Goal: Task Accomplishment & Management: Manage account settings

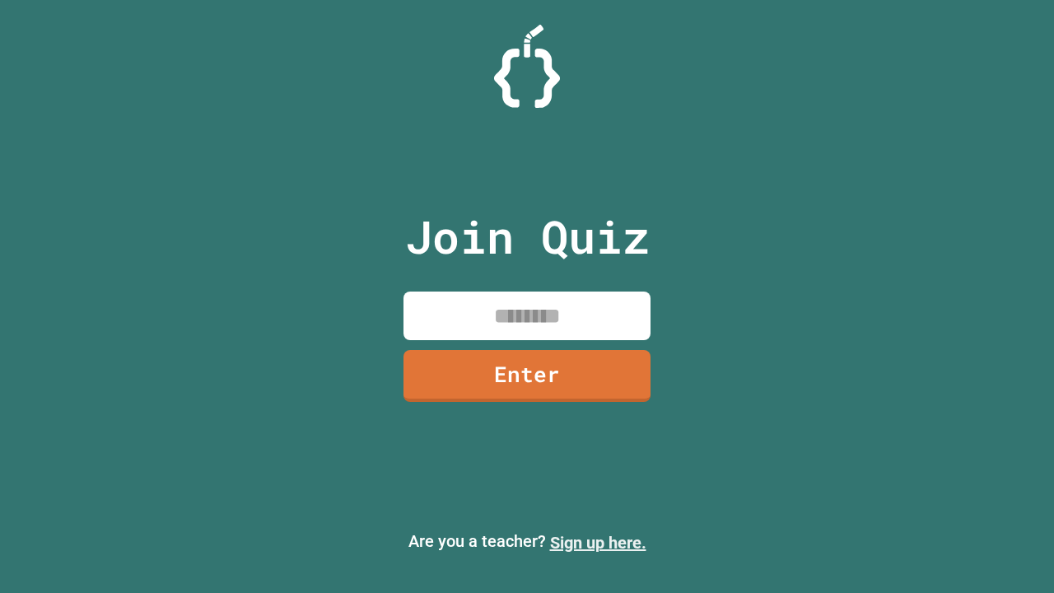
click at [598, 543] on link "Sign up here." at bounding box center [598, 543] width 96 height 20
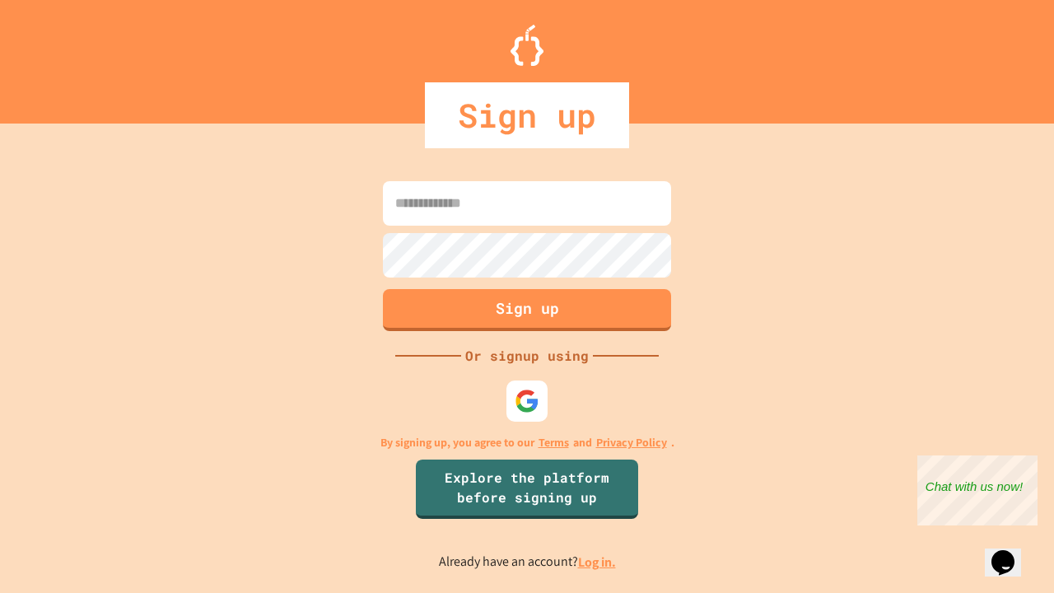
click at [598, 562] on link "Log in." at bounding box center [597, 561] width 38 height 17
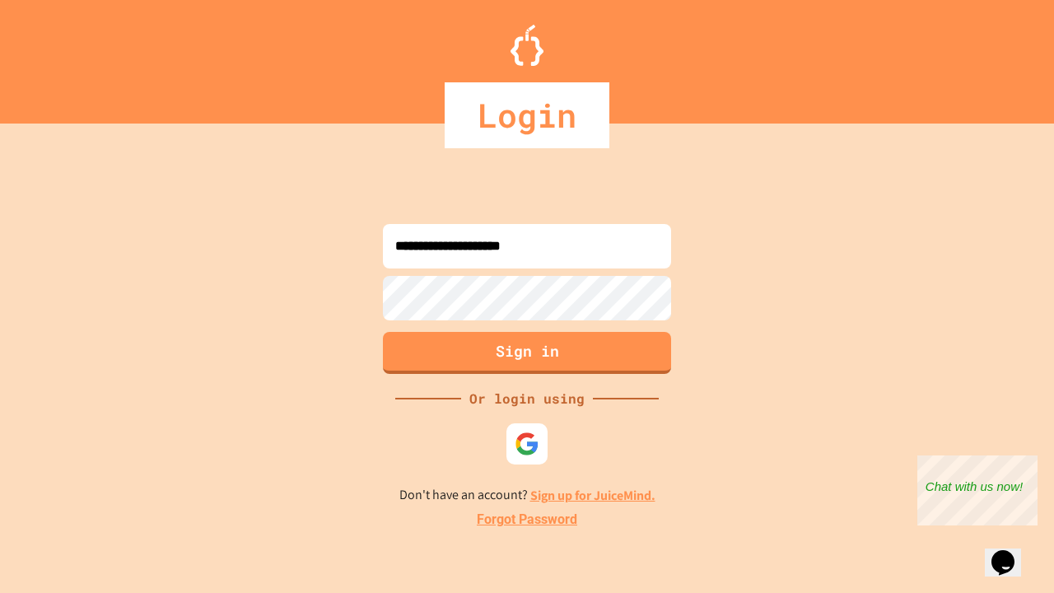
type input "**********"
